Goal: Obtain resource: Obtain resource

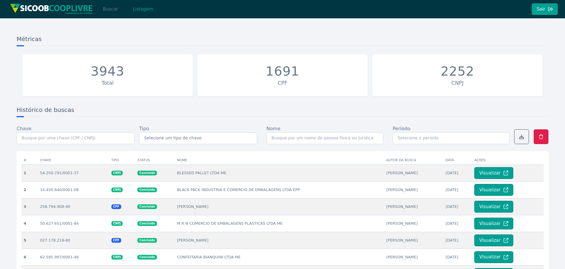
click at [111, 9] on button "Buscar" at bounding box center [110, 9] width 25 height 12
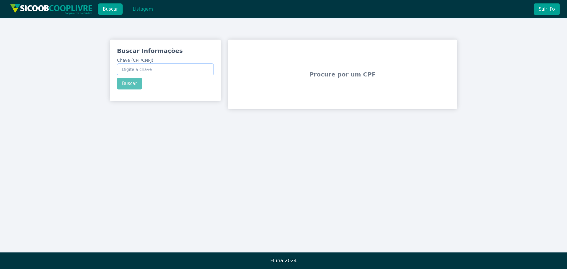
click at [144, 70] on input "Chave (CPF/CNPJ)" at bounding box center [165, 70] width 97 height 12
paste input "21.346.266/0001-60"
type input "21.346.266/0001-60"
click at [127, 87] on div "Buscar Informações Chave (CPF/CNPJ) 21.346.266/0001-60 Buscar" at bounding box center [165, 68] width 111 height 57
click at [138, 8] on button "Listagem" at bounding box center [143, 9] width 30 height 12
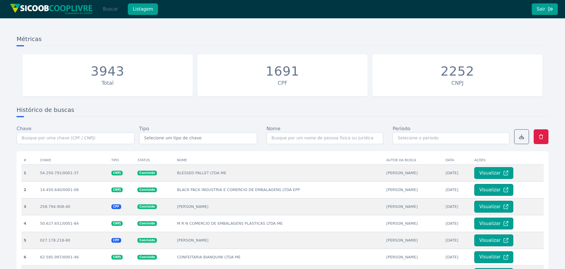
click at [108, 8] on button "Buscar" at bounding box center [110, 9] width 25 height 12
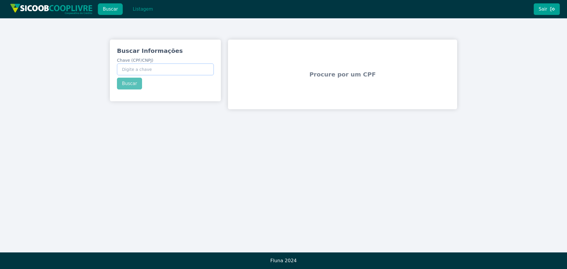
drag, startPoint x: 164, startPoint y: 63, endPoint x: 163, endPoint y: 68, distance: 5.4
paste input "21.346.266/0001-60"
type input "21.346.266/0001-60"
click at [129, 85] on div "Buscar Informações Chave (CPF/CNPJ) 21.346.266/0001-60 Buscar" at bounding box center [165, 68] width 111 height 57
click at [131, 83] on button "Buscar" at bounding box center [129, 84] width 25 height 12
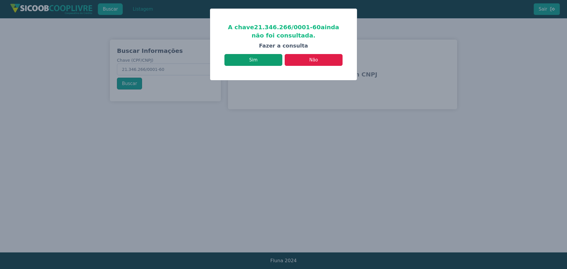
click at [265, 59] on button "Sim" at bounding box center [254, 60] width 58 height 12
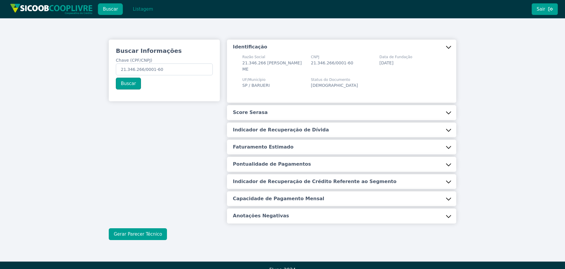
click at [144, 235] on button "Gerar Parecer Técnico" at bounding box center [138, 234] width 58 height 12
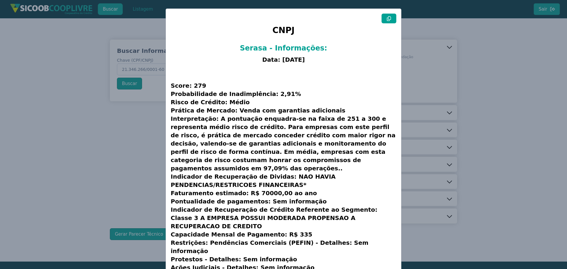
click at [392, 18] on button at bounding box center [389, 19] width 15 height 10
